Goal: Task Accomplishment & Management: Manage account settings

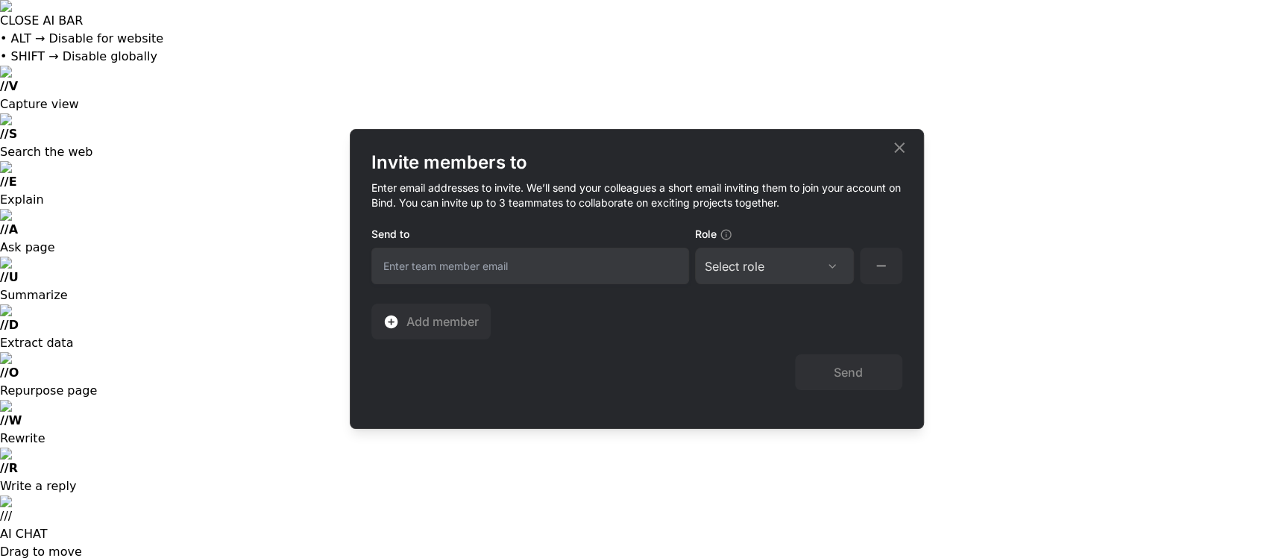
click at [898, 148] on icon at bounding box center [899, 147] width 10 height 10
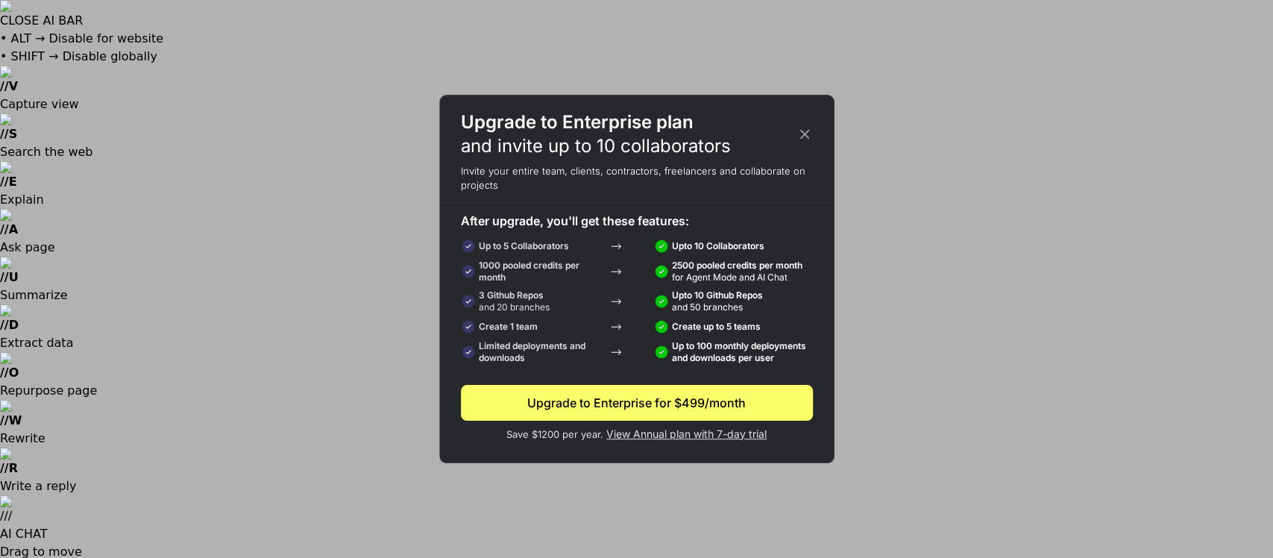
click at [1189, 295] on div "Upgrade to Enterprise plan and invite up to 10 collaborators Invite your entire…" at bounding box center [636, 279] width 1273 height 558
